Goal: Task Accomplishment & Management: Manage account settings

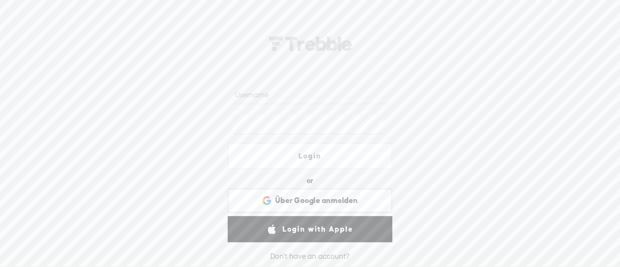
click at [255, 98] on input "text" at bounding box center [312, 94] width 158 height 19
type input "[EMAIL_ADDRESS][DOMAIN_NAME]"
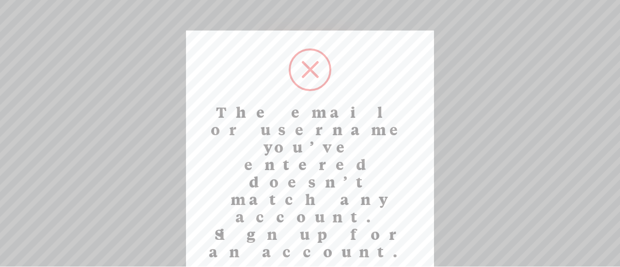
click at [457, 34] on div at bounding box center [310, 133] width 620 height 267
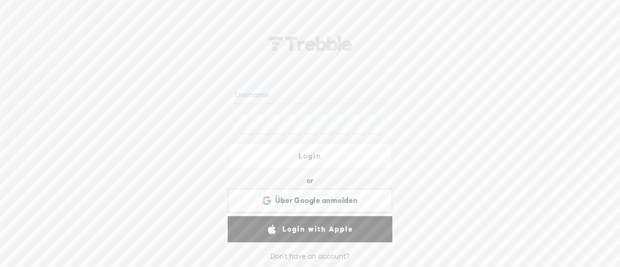
click at [302, 96] on input "text" at bounding box center [312, 94] width 158 height 19
type input "simoneweissenbach@live.de"
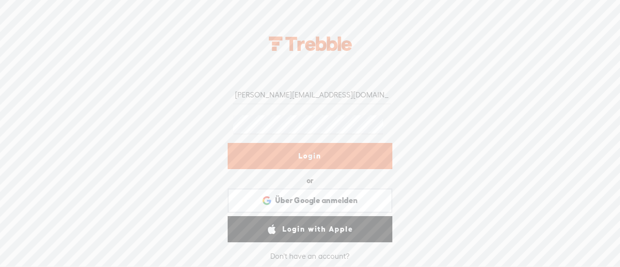
click at [293, 154] on link "Login" at bounding box center [310, 156] width 165 height 26
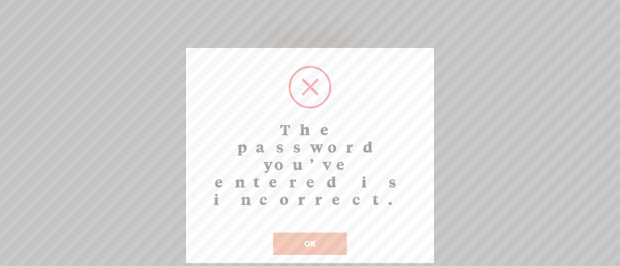
click at [314, 233] on button "OK" at bounding box center [310, 244] width 74 height 22
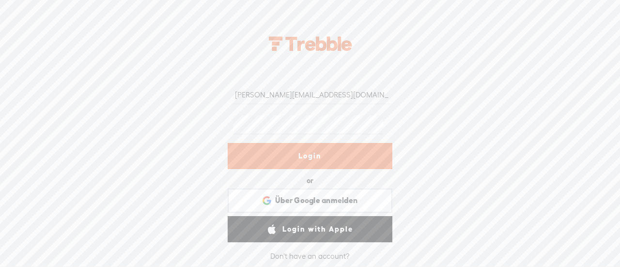
click at [299, 157] on link "Login" at bounding box center [310, 156] width 165 height 26
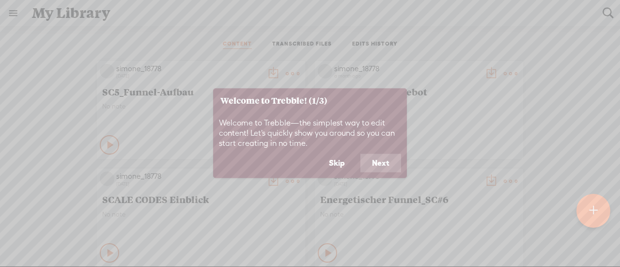
click at [340, 163] on button "Skip" at bounding box center [337, 163] width 39 height 18
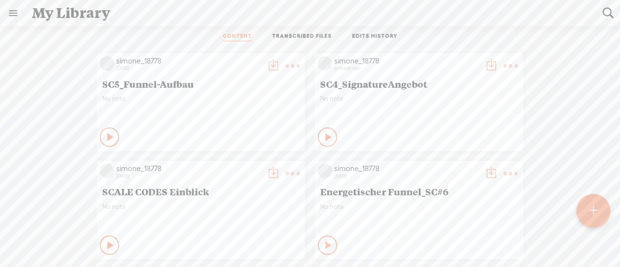
click at [16, 13] on link at bounding box center [12, 12] width 25 height 25
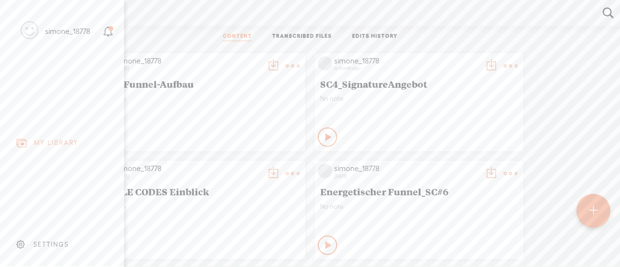
click at [56, 240] on div "SETTINGS" at bounding box center [50, 244] width 35 height 8
